Goal: Obtain resource: Obtain resource

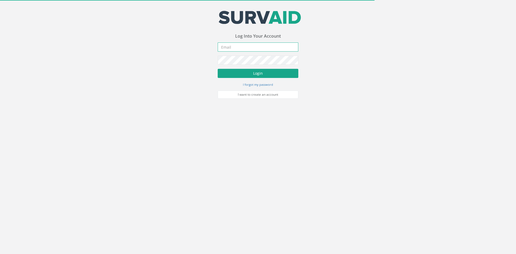
type input "[PERSON_NAME][EMAIL_ADDRESS][PERSON_NAME][DOMAIN_NAME]"
click at [260, 73] on button "Login" at bounding box center [258, 73] width 81 height 9
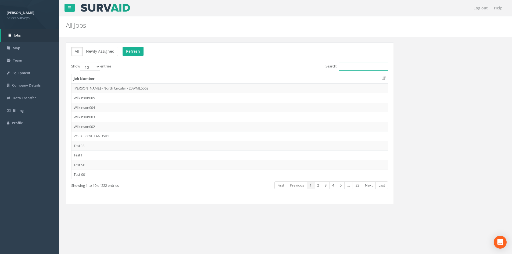
click at [348, 65] on input "Search:" at bounding box center [363, 67] width 49 height 8
click at [318, 187] on link "2" at bounding box center [320, 185] width 8 height 8
click at [324, 186] on link "3" at bounding box center [328, 185] width 8 height 8
click at [334, 186] on link "4" at bounding box center [335, 185] width 8 height 8
click at [342, 185] on link "5" at bounding box center [343, 185] width 8 height 8
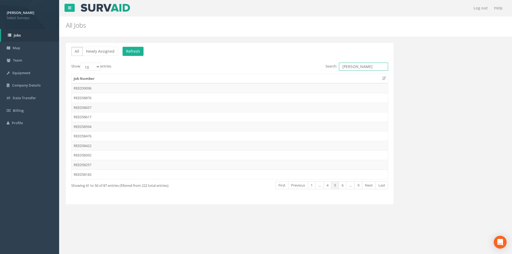
click at [360, 68] on input "[PERSON_NAME]" at bounding box center [363, 67] width 49 height 8
type input "R"
click at [128, 54] on button "Refresh" at bounding box center [133, 51] width 21 height 9
click at [355, 64] on input "Search:" at bounding box center [363, 67] width 49 height 8
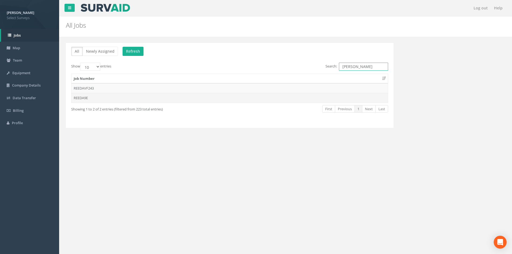
type input "[PERSON_NAME]"
click at [102, 98] on td "REEDA9E" at bounding box center [230, 98] width 316 height 10
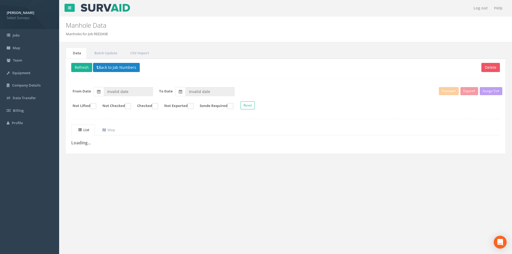
type input "[DATE]"
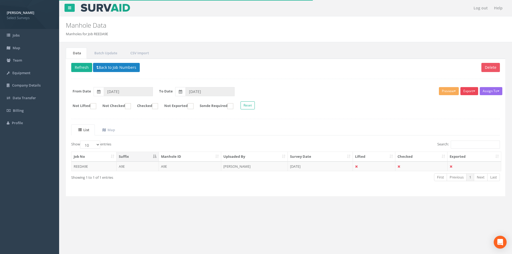
click at [471, 90] on button "Export" at bounding box center [470, 91] width 18 height 8
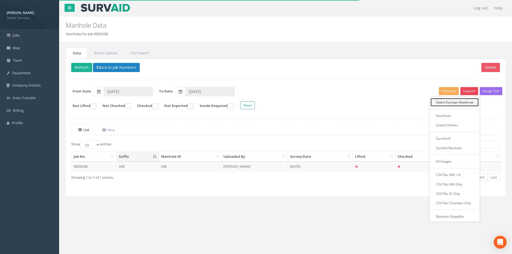
click at [467, 103] on link "Select Surveys Heathrow" at bounding box center [455, 102] width 48 height 8
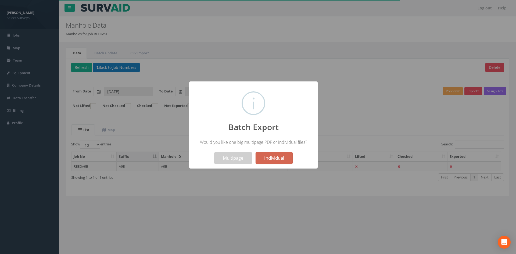
click at [280, 160] on button "Individual" at bounding box center [274, 158] width 37 height 12
